Goal: Find specific page/section

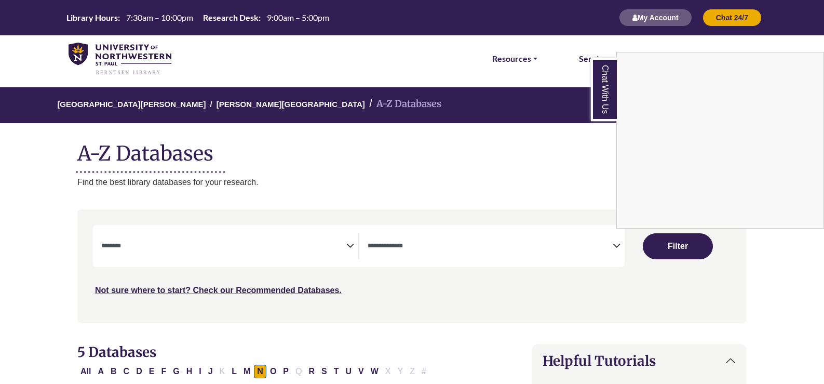
select select "Database Subject Filter"
select select "Database Types Filter"
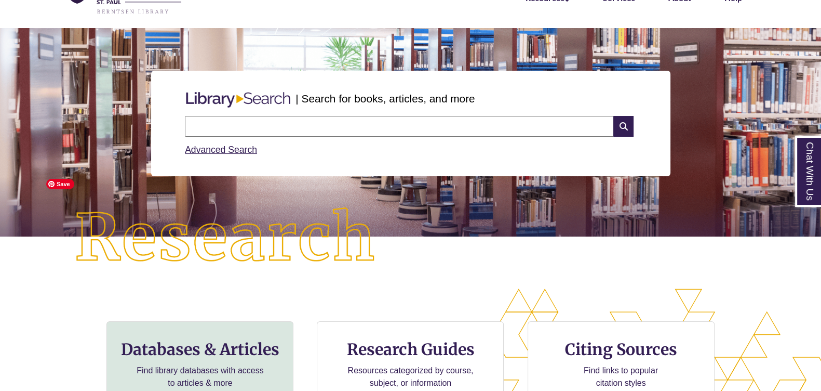
scroll to position [129, 0]
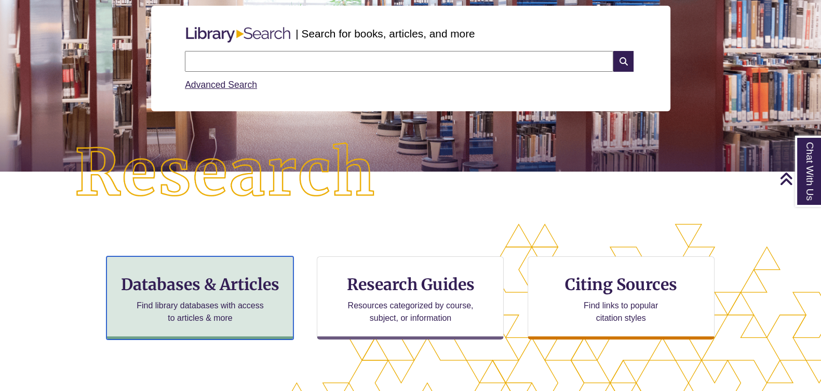
click at [212, 279] on h3 "Databases & Articles" at bounding box center [199, 284] width 169 height 20
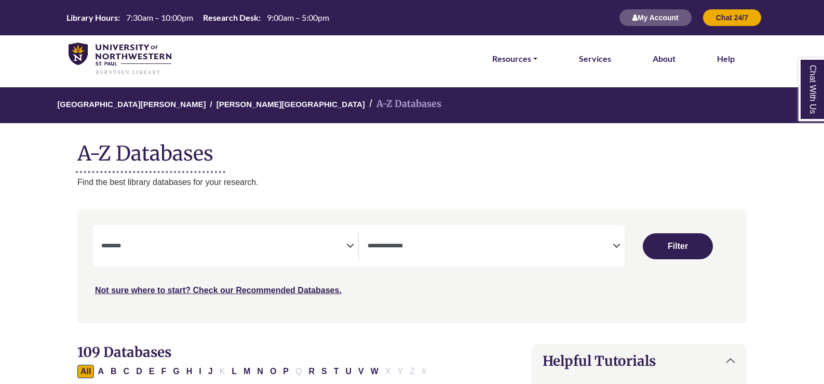
select select "Database Subject Filter"
select select "Database Types Filter"
click at [259, 370] on button "N" at bounding box center [260, 372] width 12 height 14
select select "Database Subject Filter"
select select "Database Types Filter"
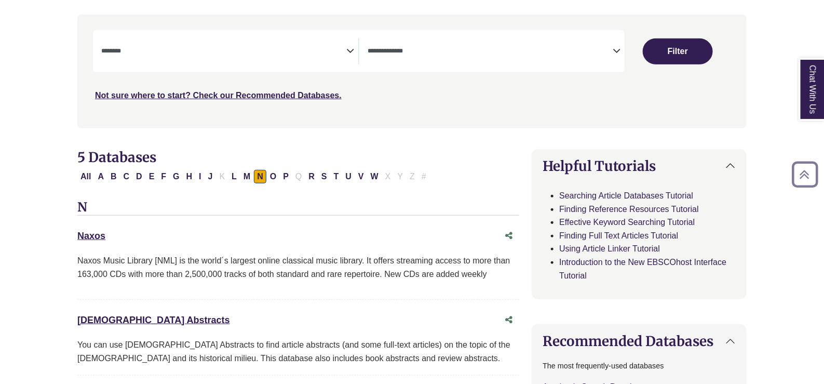
scroll to position [259, 0]
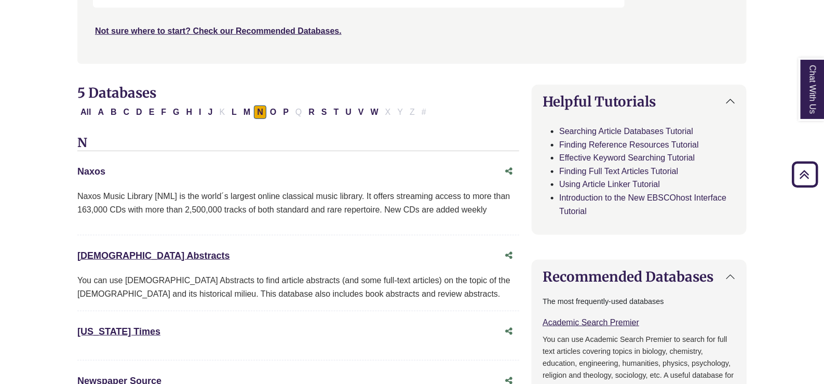
click at [100, 171] on link "Naxos This link opens in a new window" at bounding box center [91, 171] width 28 height 10
